Goal: Browse casually: Explore the website without a specific task or goal

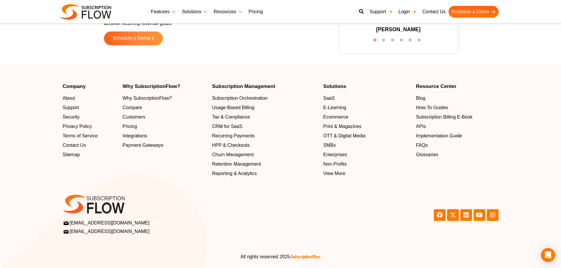
scroll to position [1886, 0]
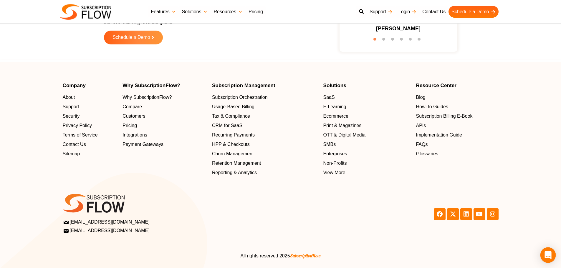
click at [546, 254] on icon "Open Intercom Messenger" at bounding box center [548, 256] width 7 height 8
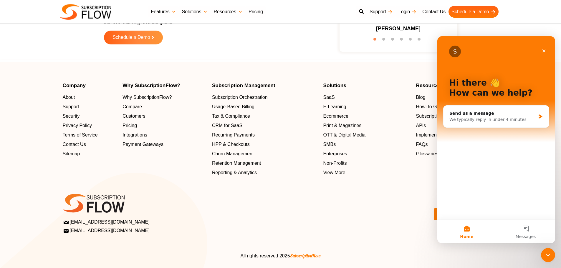
scroll to position [0, 0]
click at [549, 256] on icon "Close Intercom Messenger" at bounding box center [548, 255] width 7 height 7
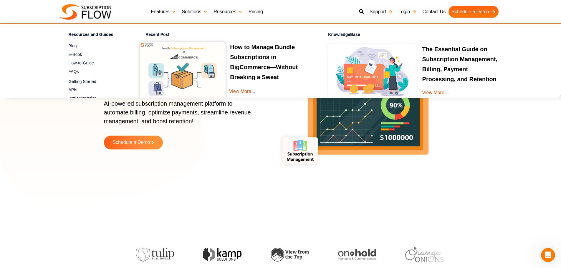
click at [240, 13] on link "Resources" at bounding box center [228, 12] width 35 height 12
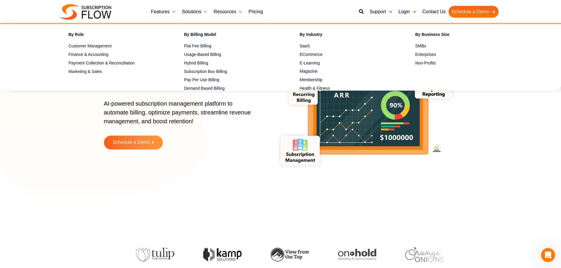
click at [206, 11] on link "Solutions" at bounding box center [195, 12] width 32 height 12
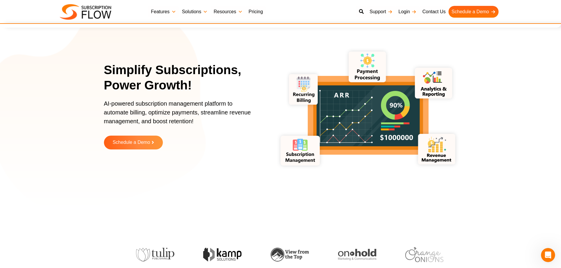
click at [238, 156] on div "Request a free Trial Schedule a Demo" at bounding box center [184, 147] width 161 height 23
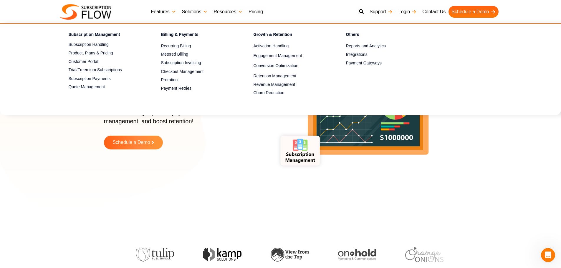
click at [174, 12] on link "Features" at bounding box center [163, 12] width 31 height 12
click at [446, 158] on icon "lottie-animation-container" at bounding box center [436, 149] width 37 height 31
